Goal: Transaction & Acquisition: Purchase product/service

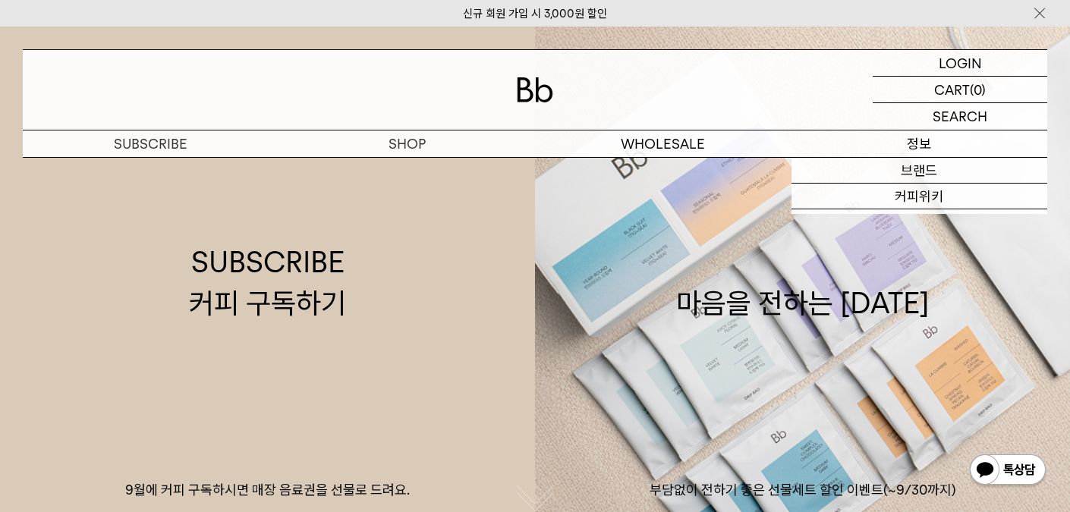
click at [892, 139] on p "정보" at bounding box center [920, 144] width 257 height 27
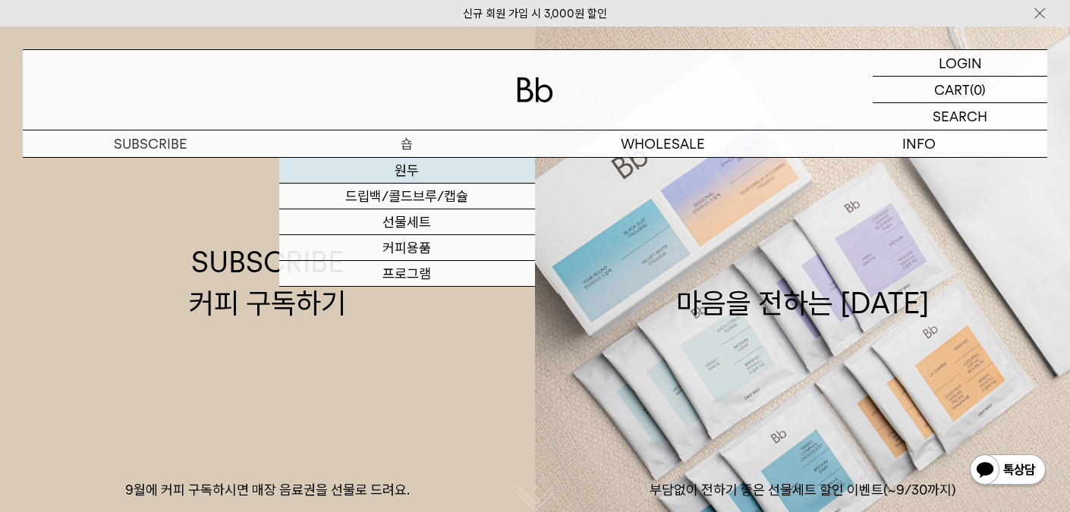
click at [408, 167] on link "원두" at bounding box center [407, 171] width 257 height 26
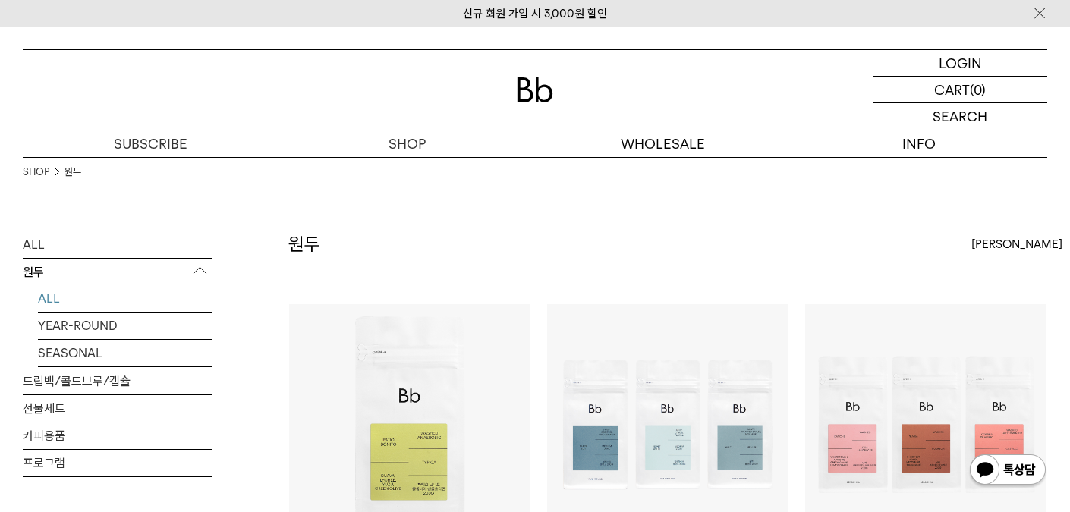
click at [517, 98] on img at bounding box center [535, 89] width 36 height 25
